Goal: Transaction & Acquisition: Purchase product/service

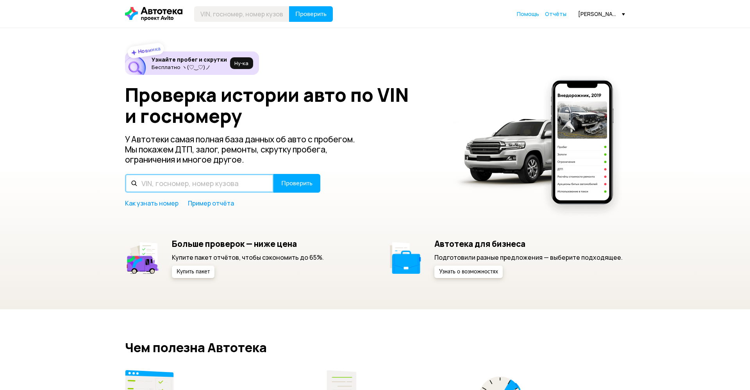
click at [259, 176] on input "text" at bounding box center [199, 183] width 149 height 19
paste input "[US_VEHICLE_IDENTIFICATION_NUMBER]"
type input "[US_VEHICLE_IDENTIFICATION_NUMBER]"
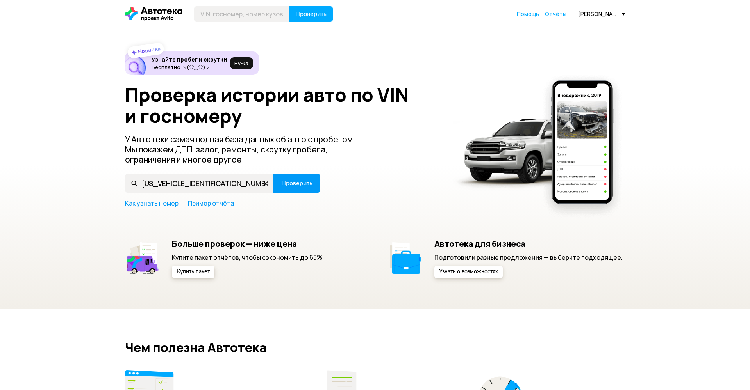
click at [283, 185] on span "Проверить" at bounding box center [296, 183] width 31 height 6
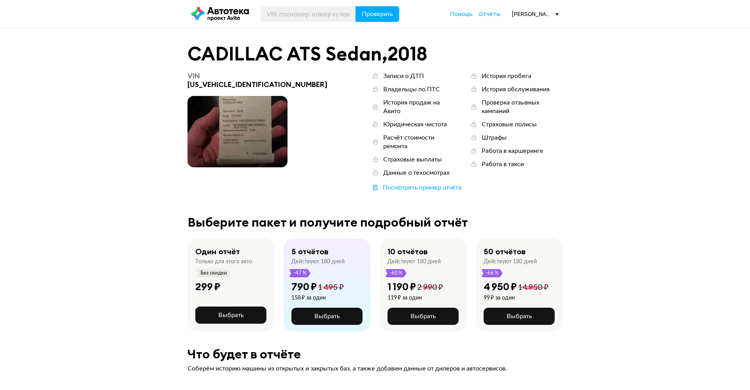
click at [249, 146] on span at bounding box center [237, 131] width 100 height 71
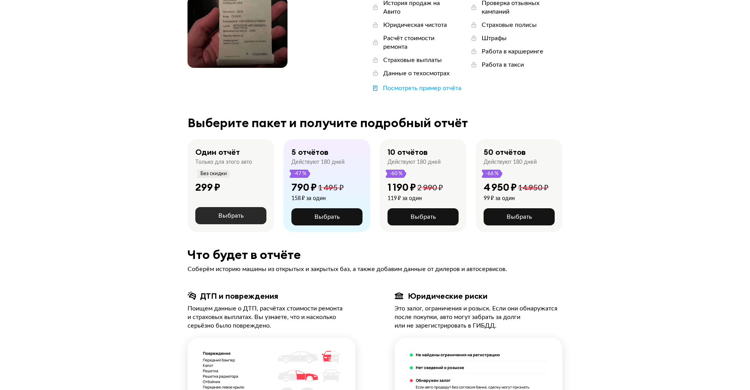
scroll to position [105, 0]
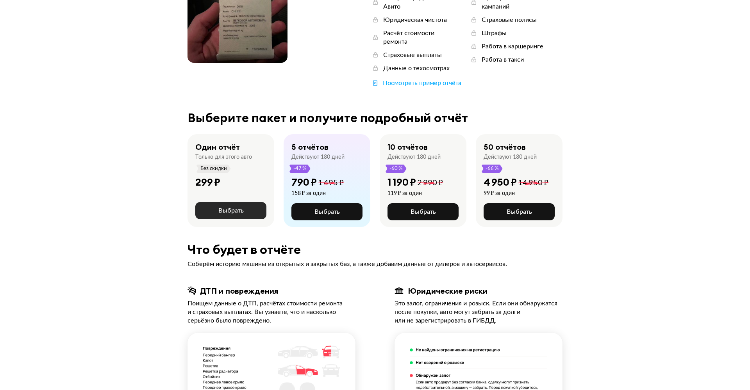
click at [244, 202] on button "Выбрать" at bounding box center [230, 210] width 71 height 17
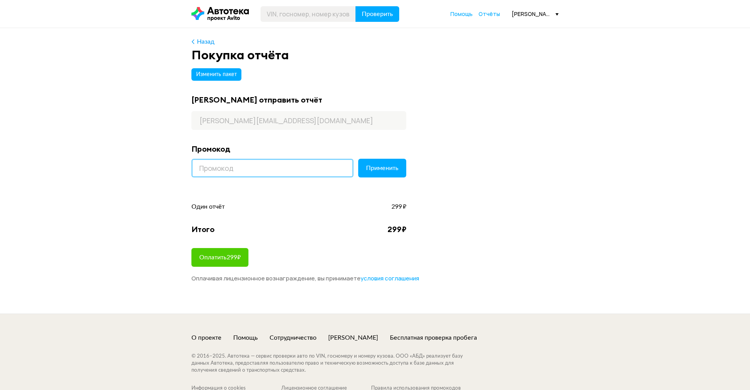
click at [239, 165] on input at bounding box center [272, 168] width 162 height 19
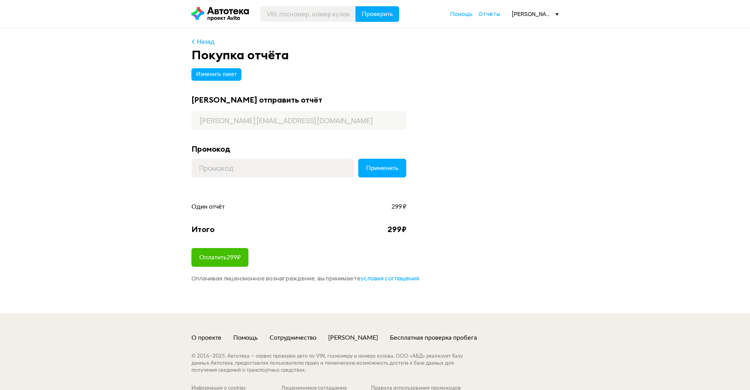
click at [227, 256] on span "Оплатить 299 ₽" at bounding box center [219, 258] width 41 height 6
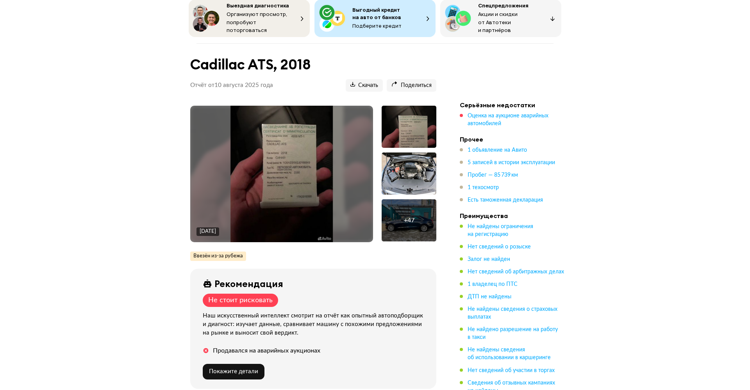
scroll to position [62, 0]
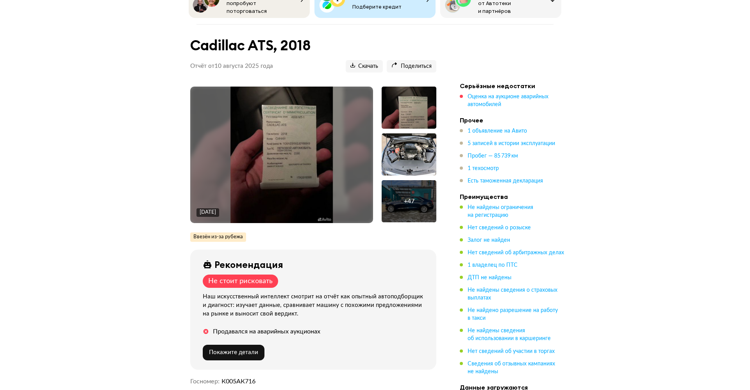
click at [276, 167] on img at bounding box center [281, 155] width 103 height 137
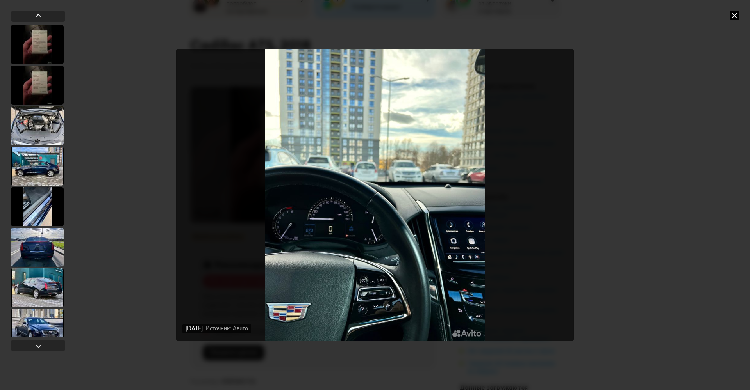
click at [734, 17] on icon at bounding box center [733, 15] width 9 height 9
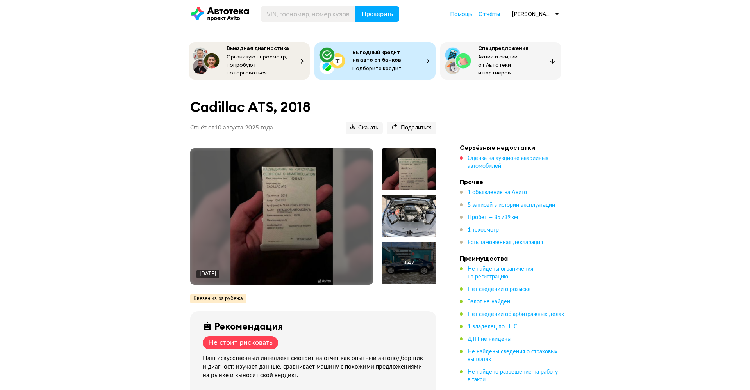
scroll to position [0, 0]
click at [418, 223] on div at bounding box center [408, 216] width 55 height 42
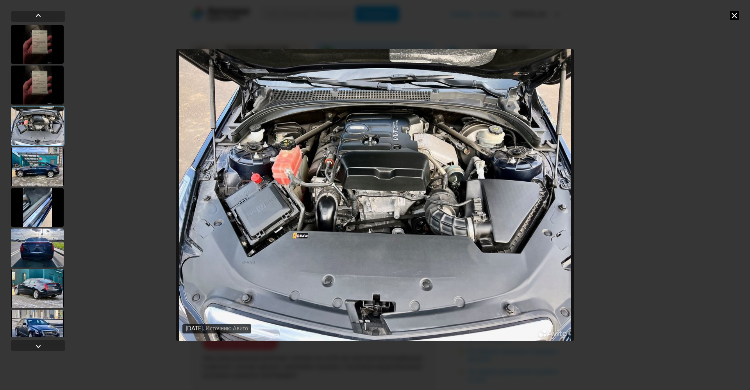
click at [732, 13] on icon at bounding box center [733, 15] width 9 height 9
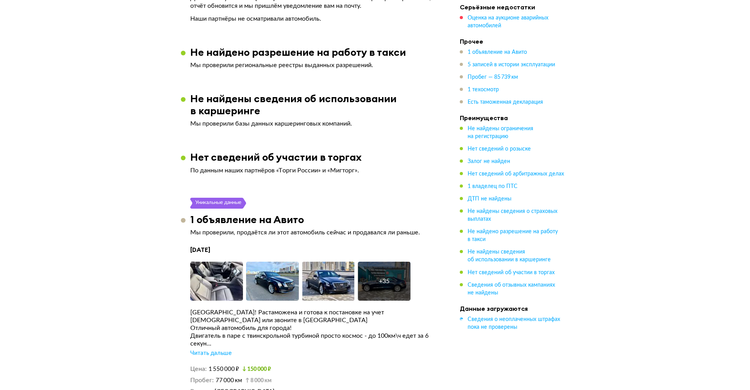
scroll to position [1328, 0]
